Goal: Task Accomplishment & Management: Use online tool/utility

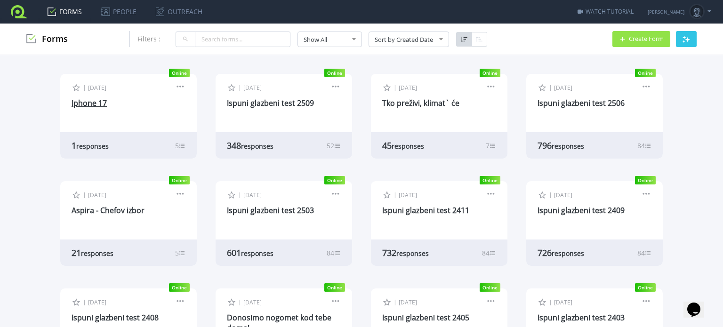
click at [81, 103] on link "Iphone 17" at bounding box center [89, 103] width 35 height 10
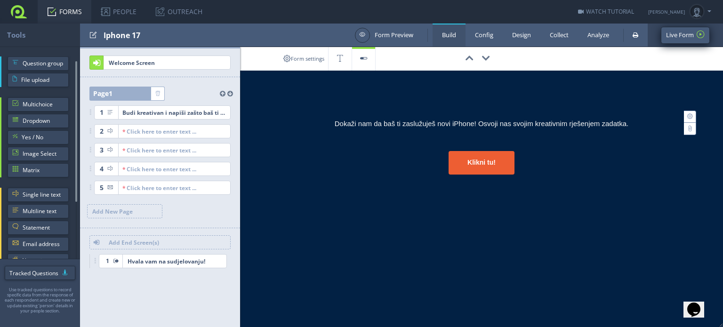
click at [676, 35] on link "Live Form" at bounding box center [685, 35] width 49 height 17
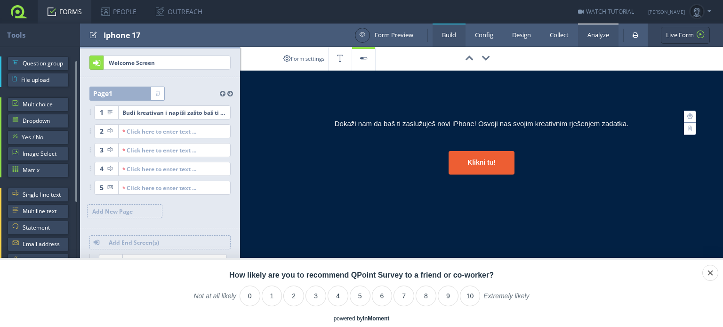
click at [595, 33] on link "Analyze" at bounding box center [598, 35] width 41 height 23
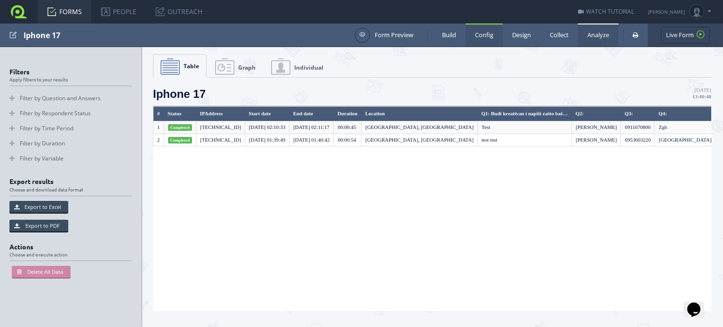
click at [487, 35] on link "Config" at bounding box center [484, 35] width 37 height 23
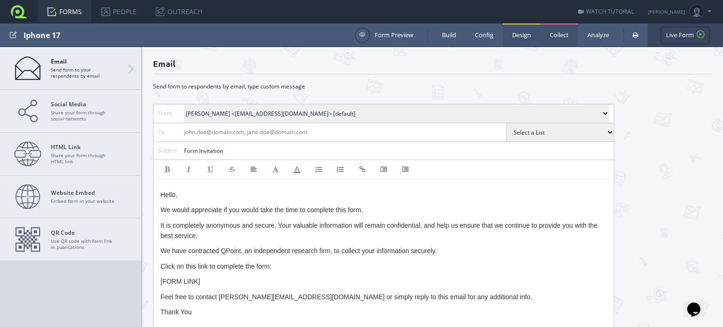
click at [522, 35] on link "Design" at bounding box center [522, 35] width 38 height 23
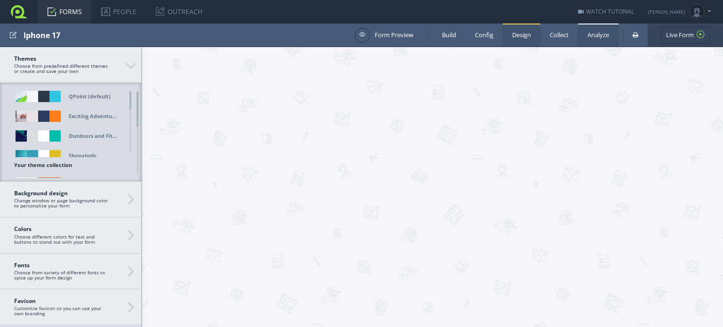
click at [601, 33] on link "Analyze" at bounding box center [598, 35] width 41 height 23
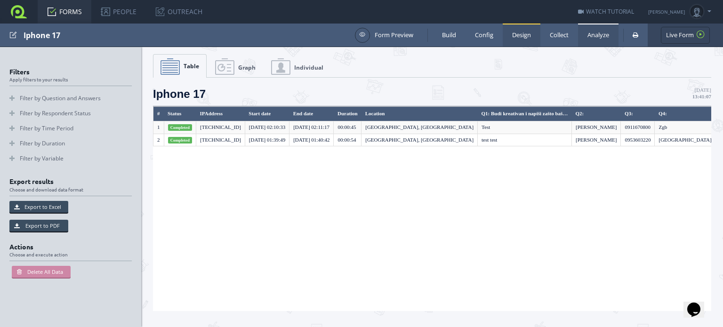
click at [517, 33] on link "Design" at bounding box center [522, 35] width 38 height 23
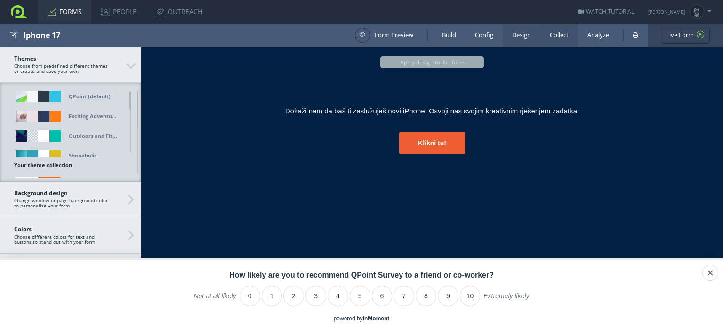
click at [558, 36] on link "Collect" at bounding box center [560, 35] width 38 height 23
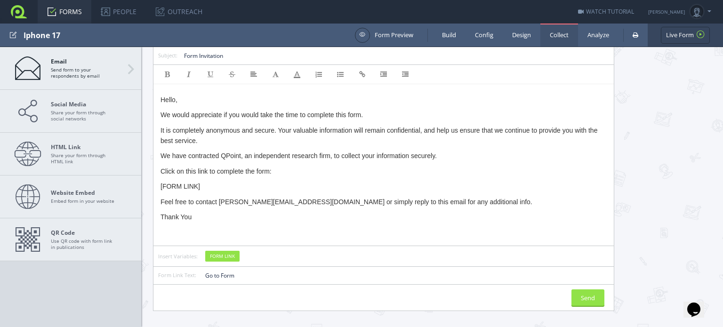
scroll to position [98, 0]
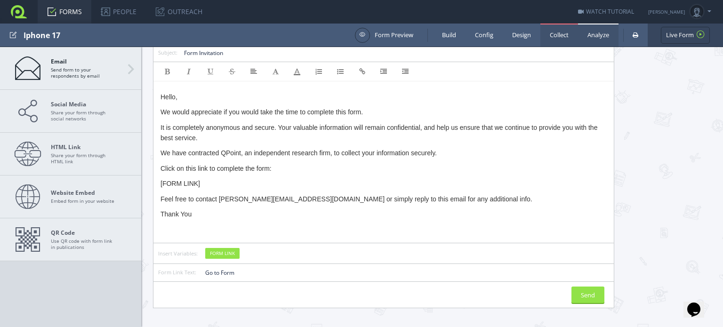
click at [594, 35] on link "Analyze" at bounding box center [598, 35] width 41 height 23
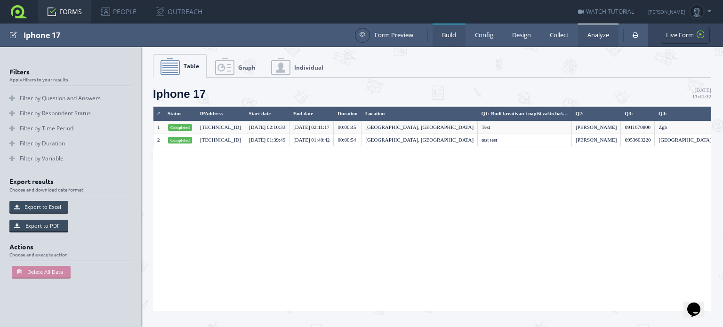
click at [444, 37] on link "Build" at bounding box center [449, 35] width 33 height 23
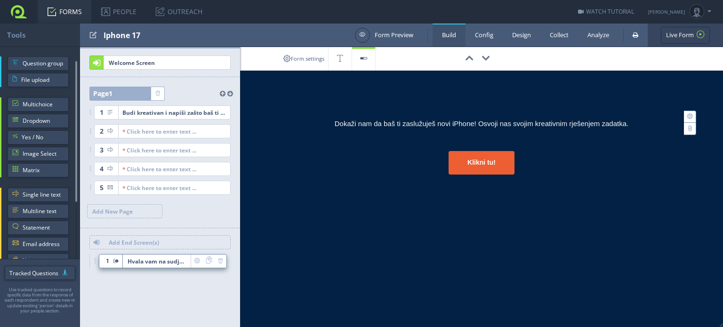
click at [164, 265] on span "Hvala vam na sudjelovanju!" at bounding box center [157, 261] width 68 height 13
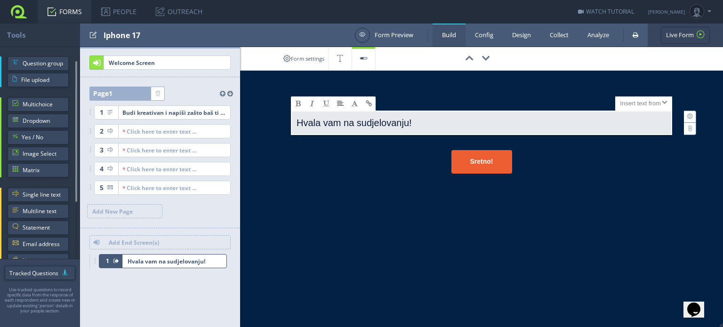
drag, startPoint x: 375, startPoint y: 117, endPoint x: 370, endPoint y: 130, distance: 13.3
click at [374, 118] on p "Hvala vam na sudjelovanju!" at bounding box center [482, 125] width 370 height 18
click at [300, 57] on link "Form settings" at bounding box center [303, 59] width 49 height 24
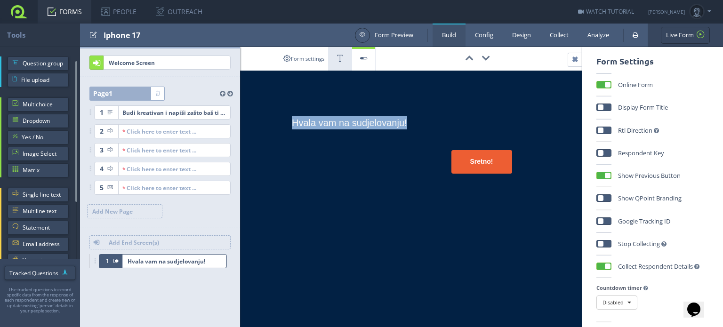
click at [341, 58] on icon at bounding box center [340, 59] width 23 height 24
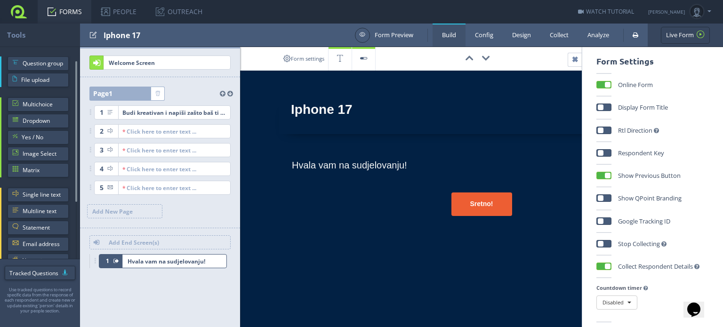
click at [438, 281] on div "Form settings 00:00:00 Iphone 17 X Large Size Large Size Normal Size Small Size…" at bounding box center [470, 187] width 507 height 280
click at [357, 208] on div "Sretno!" at bounding box center [481, 205] width 381 height 24
click at [345, 61] on icon at bounding box center [340, 59] width 23 height 24
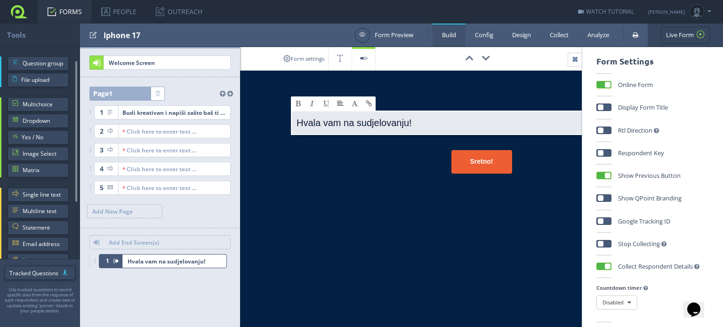
click at [373, 125] on p "Hvala vam na sudjelovanju!" at bounding box center [482, 125] width 370 height 18
click at [342, 104] on span at bounding box center [340, 103] width 7 height 7
click at [340, 121] on span at bounding box center [340, 122] width 7 height 7
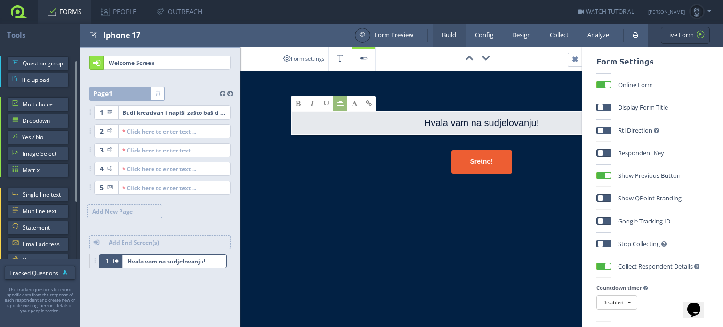
click at [350, 205] on div "Form settings 00:00:00 Iphone 17 X Large Size Large Size Normal Size Small Size…" at bounding box center [470, 187] width 507 height 280
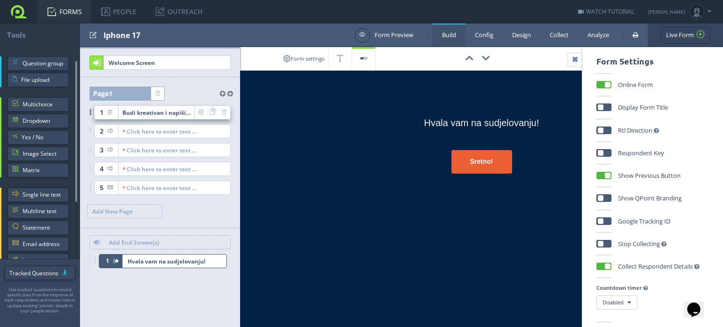
click at [174, 110] on div "Budi kreativan i napiši zašto baš ti trebaš osvojiti novi iPhone 17" at bounding box center [156, 112] width 68 height 13
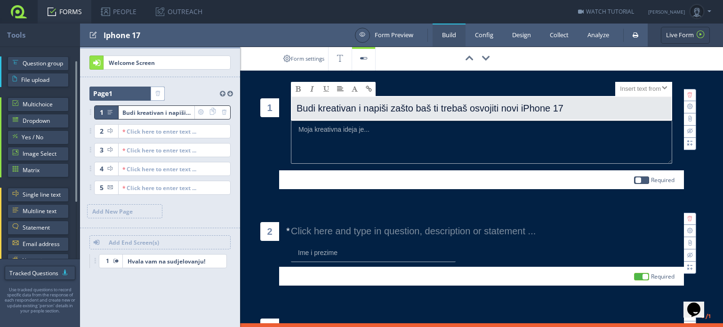
scroll to position [76, 0]
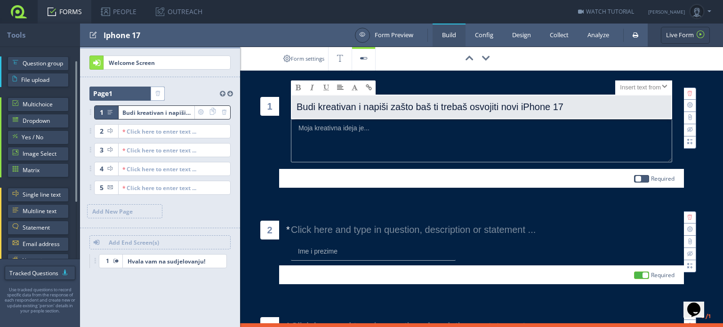
click at [575, 105] on p "Budi kreativan i napiši zašto baš ti trebaš osvojiti novi iPhone 17" at bounding box center [482, 109] width 370 height 18
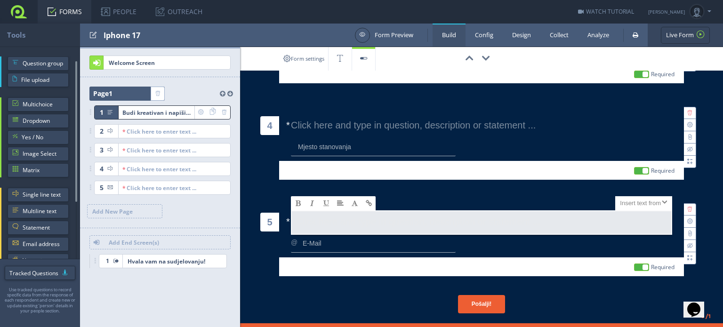
scroll to position [407, 0]
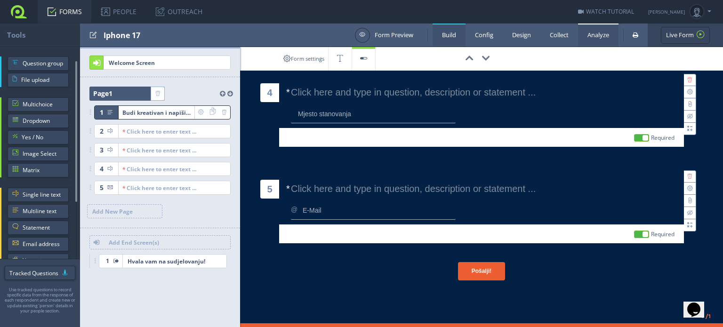
click at [602, 36] on link "Analyze" at bounding box center [598, 35] width 41 height 23
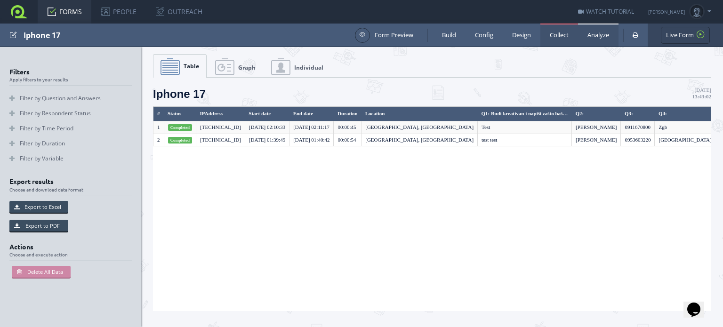
click at [563, 33] on link "Collect" at bounding box center [560, 35] width 38 height 23
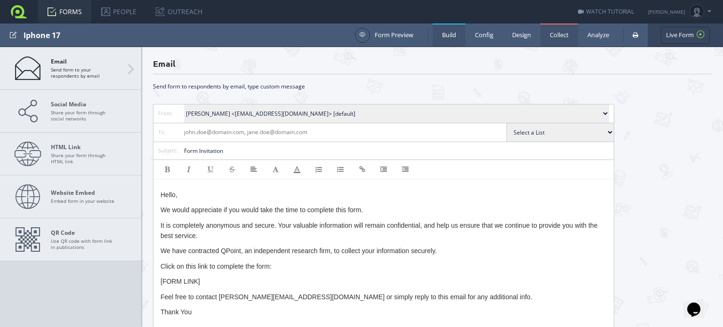
click at [456, 39] on link "Build" at bounding box center [449, 35] width 33 height 23
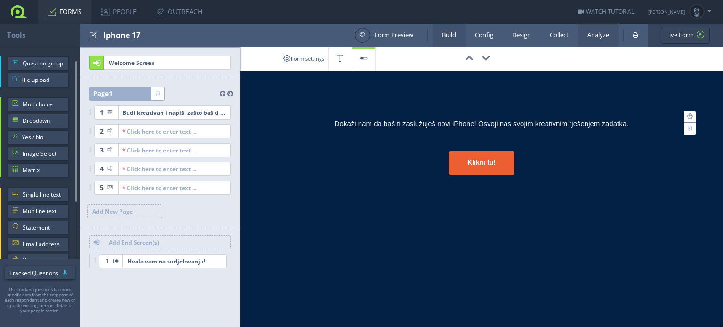
click at [591, 37] on link "Analyze" at bounding box center [598, 35] width 41 height 23
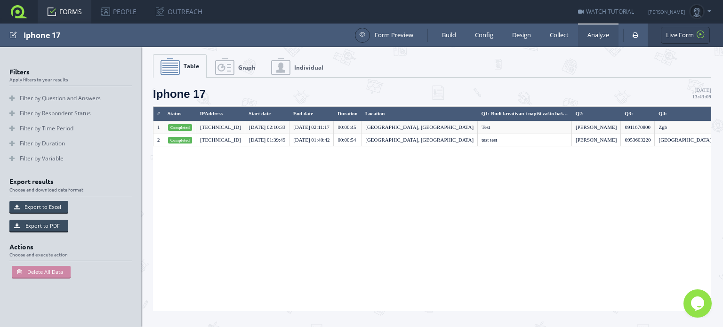
click at [595, 32] on link "Analyze" at bounding box center [598, 35] width 41 height 23
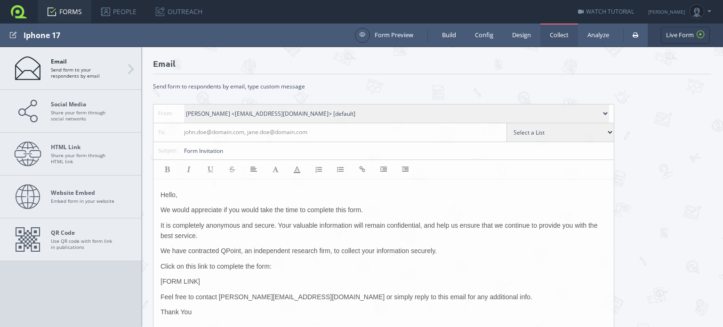
click at [567, 32] on link "Collect" at bounding box center [560, 35] width 38 height 23
click at [85, 192] on strong "Website Embed" at bounding box center [83, 192] width 64 height 7
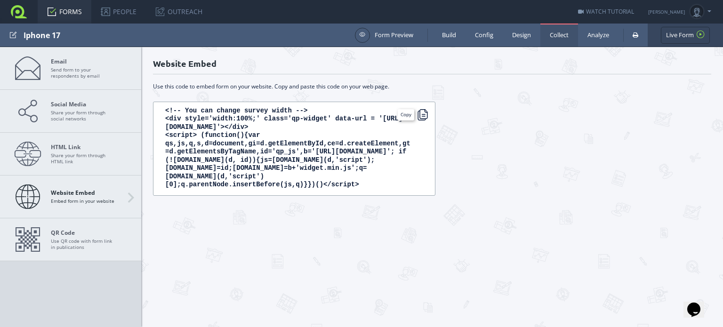
click at [423, 114] on div at bounding box center [422, 114] width 11 height 11
